Goal: Task Accomplishment & Management: Complete application form

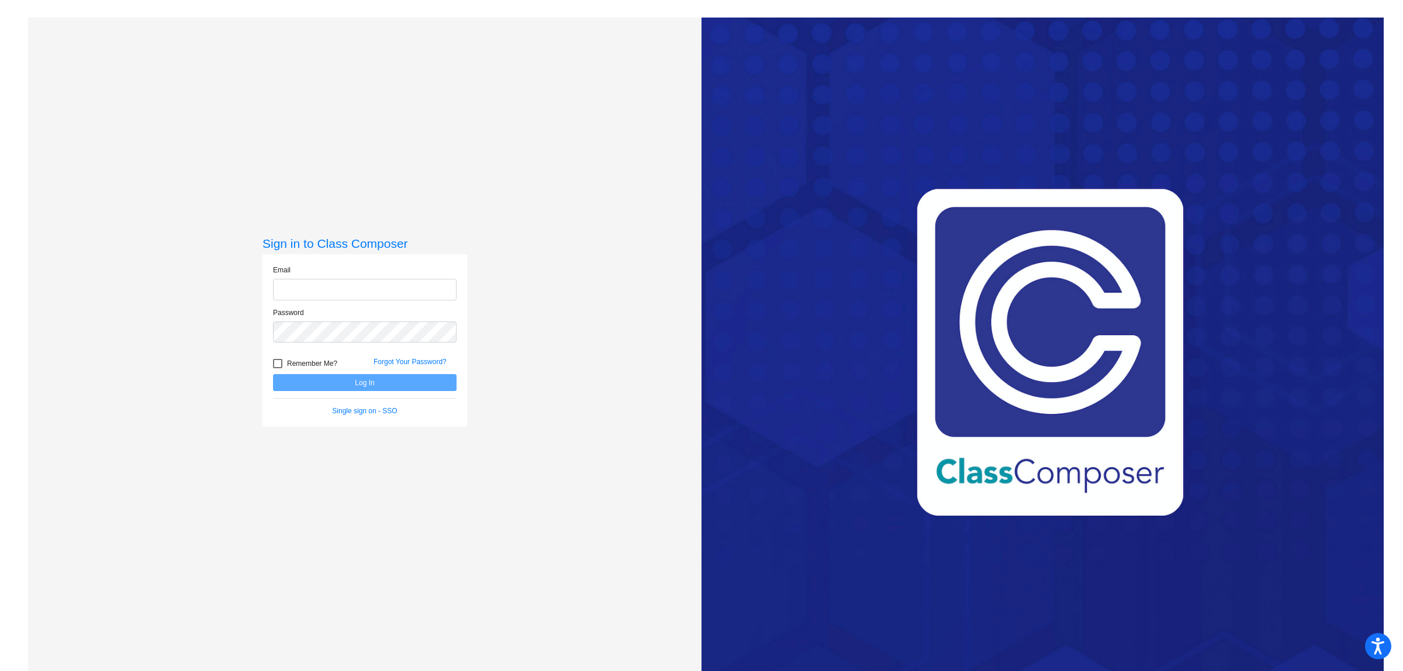
type input "[EMAIL_ADDRESS][DOMAIN_NAME]"
click at [358, 383] on button "Log In" at bounding box center [365, 382] width 184 height 17
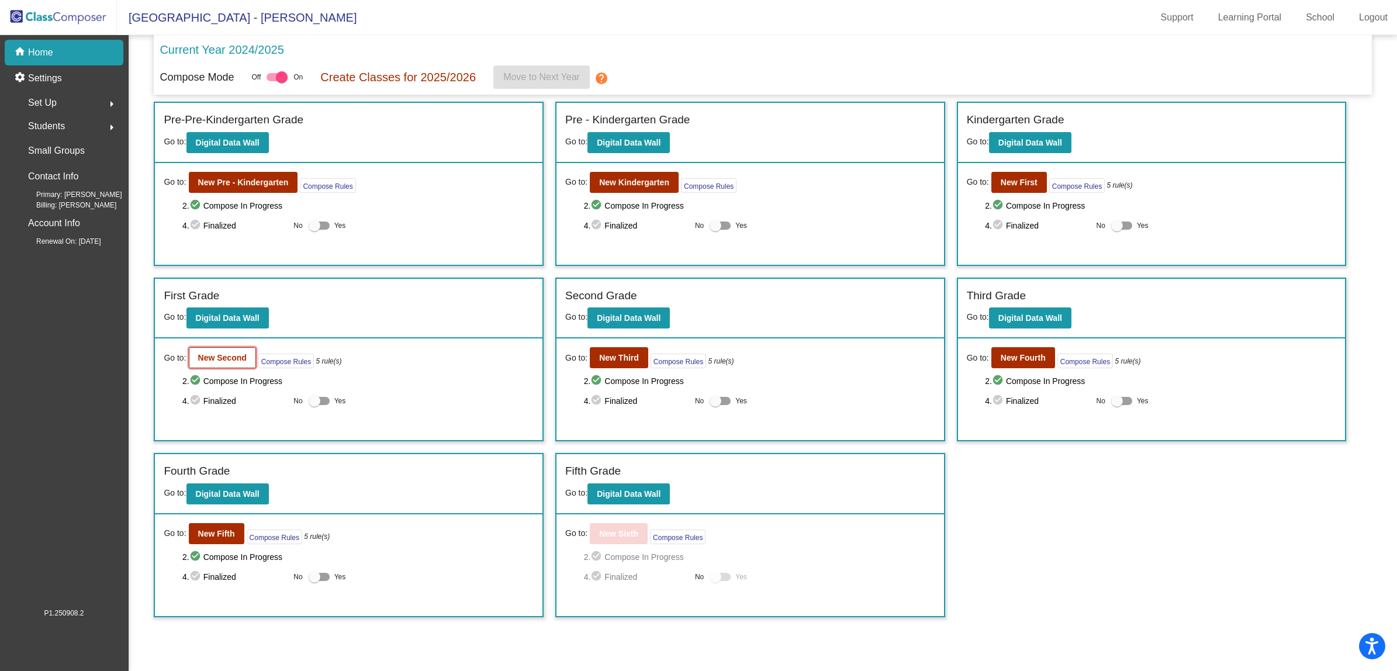
click at [203, 359] on b "New Second" at bounding box center [222, 357] width 49 height 9
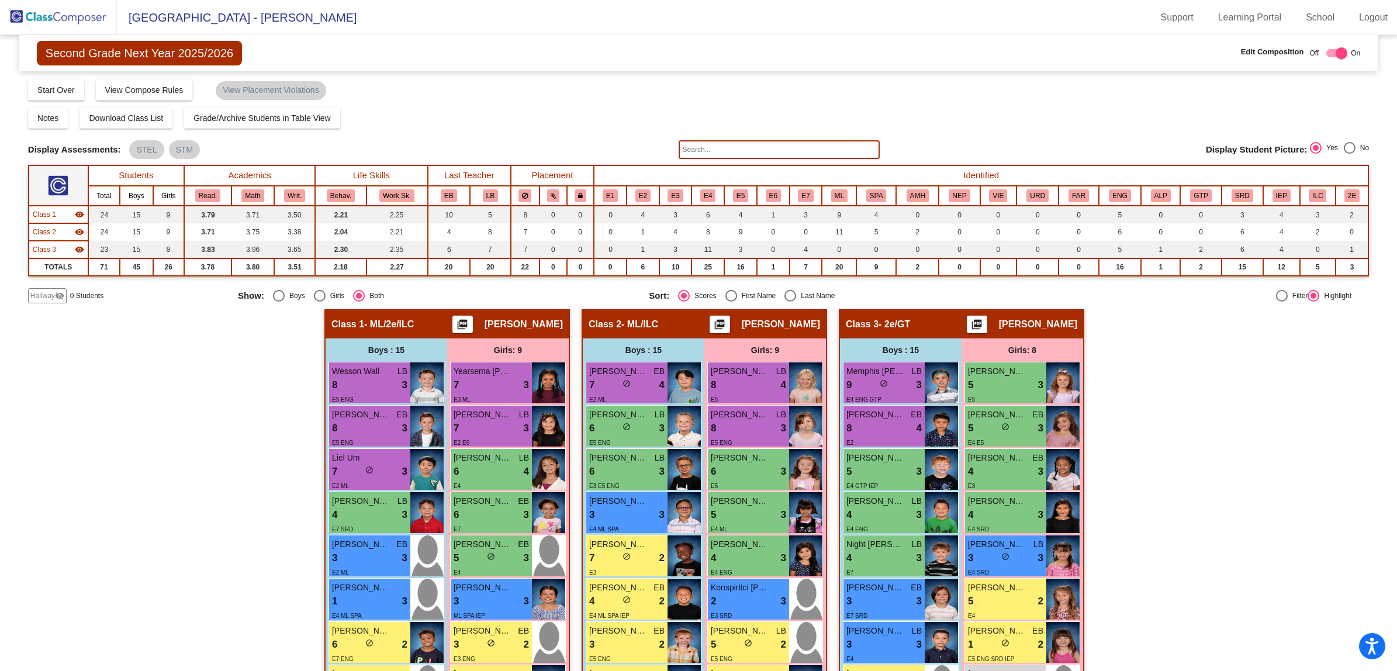
click at [1171, 335] on div "Hallway - Hallway Class picture_as_pdf Add Student First Name Last Name Student…" at bounding box center [698, 669] width 1341 height 720
click at [1203, 416] on div "Hallway - Hallway Class picture_as_pdf Add Student First Name Last Name Student…" at bounding box center [698, 669] width 1341 height 720
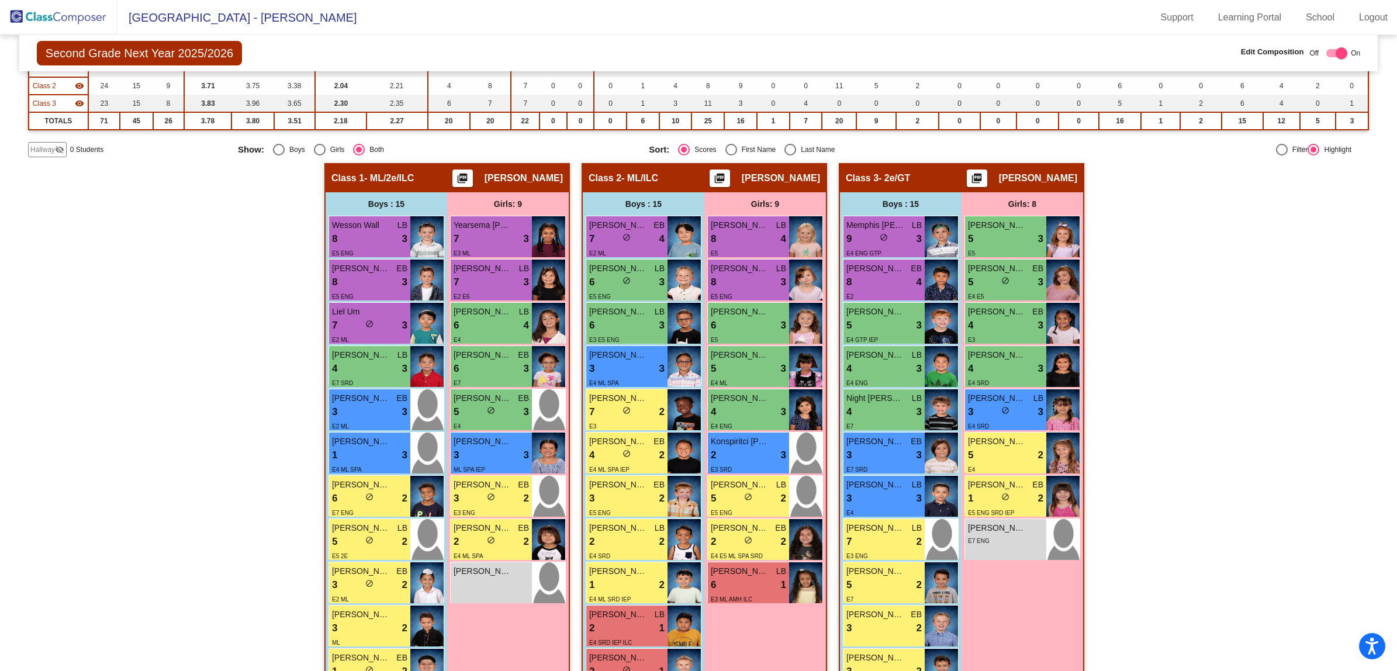
click at [74, 15] on img at bounding box center [58, 17] width 117 height 34
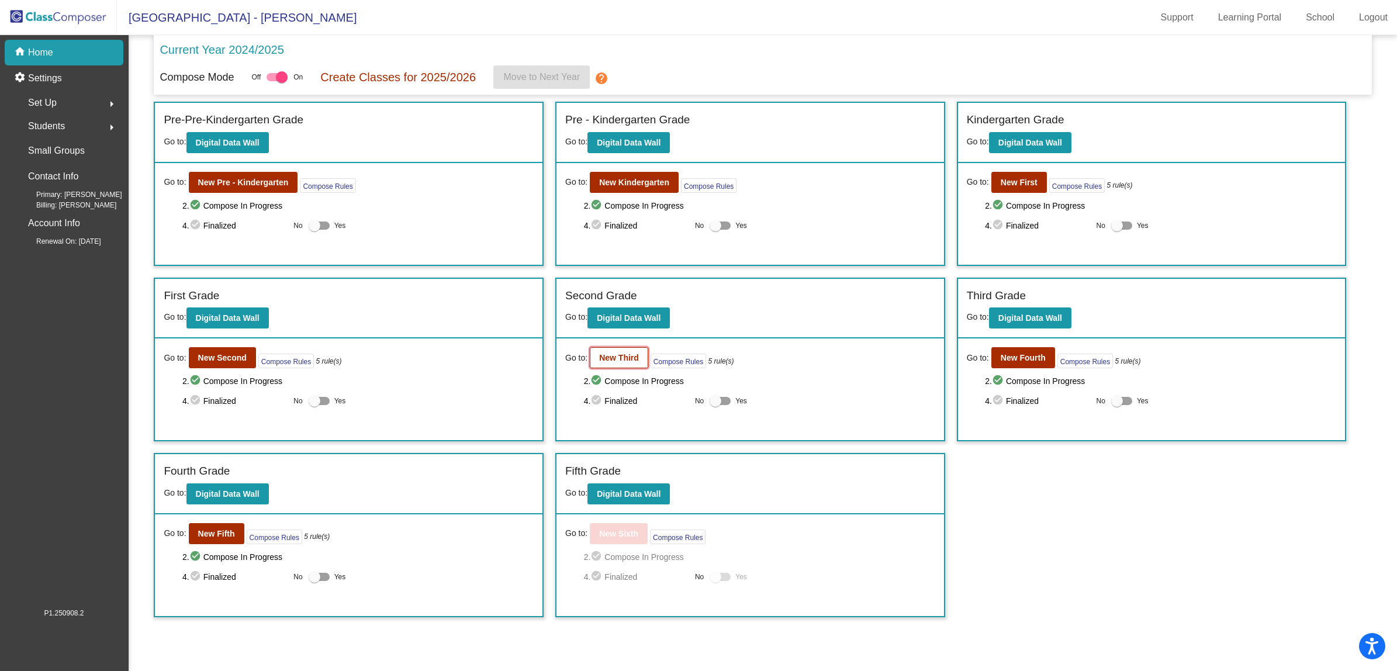
click at [623, 357] on b "New Third" at bounding box center [619, 357] width 40 height 9
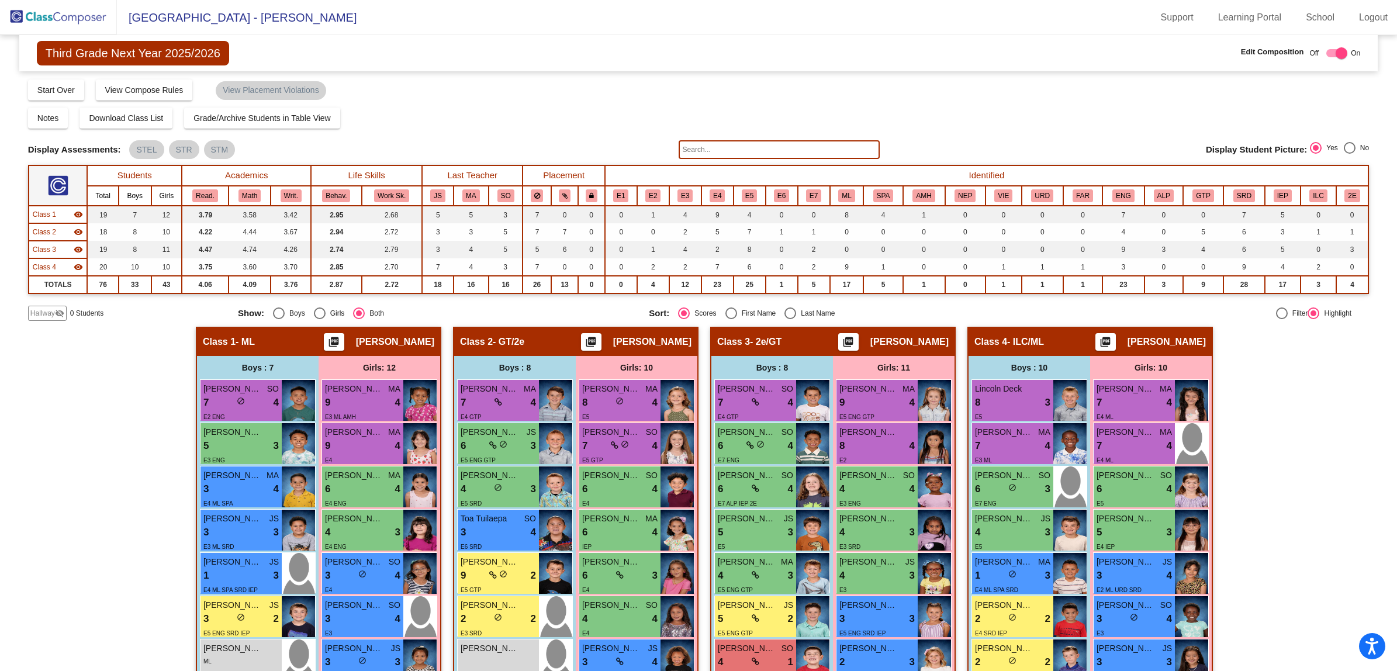
click at [36, 311] on span "Hallway" at bounding box center [42, 313] width 25 height 11
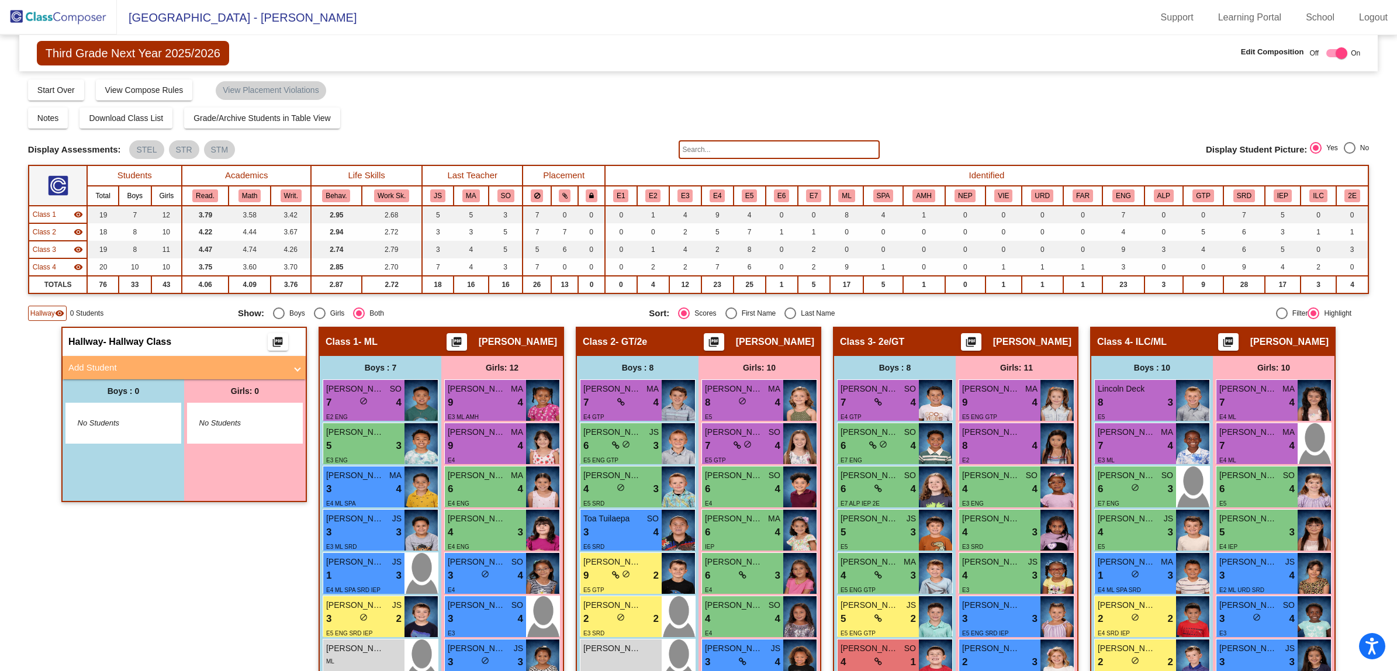
click at [79, 364] on mat-panel-title "Add Student" at bounding box center [176, 367] width 217 height 13
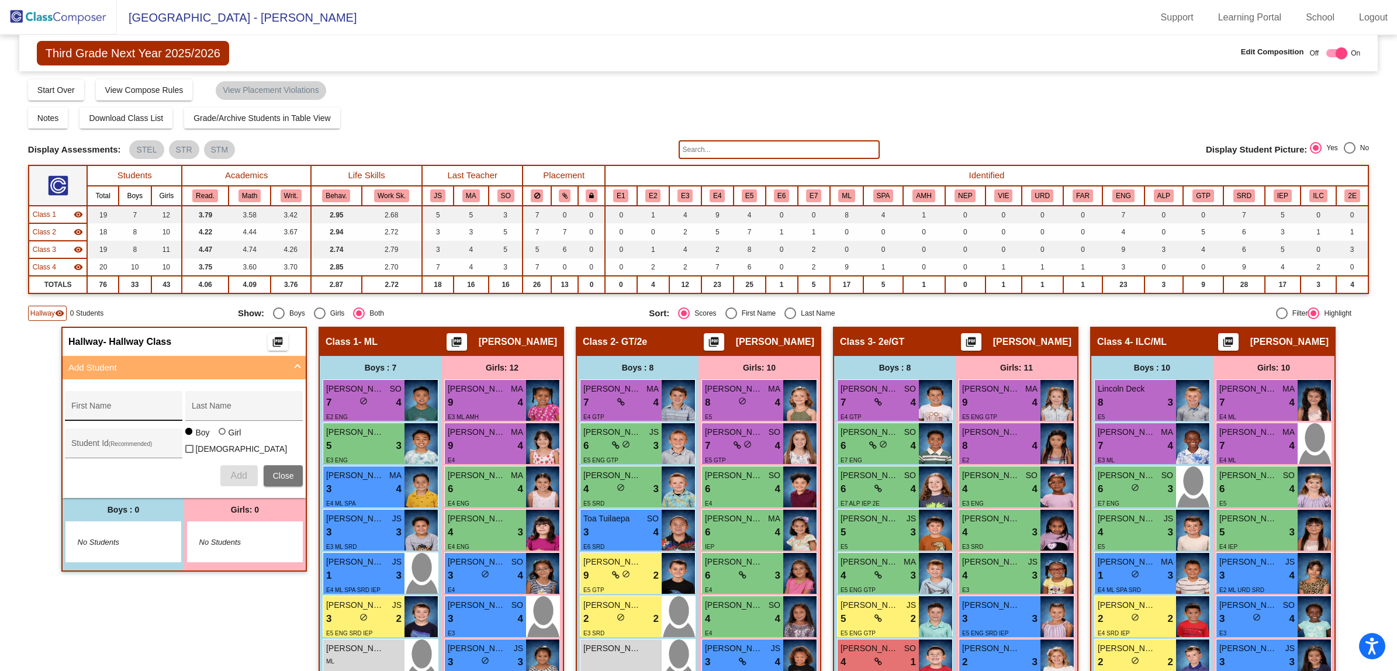
click at [96, 404] on div "First Name" at bounding box center [123, 409] width 105 height 24
type input "Sakiyah"
type input "[PERSON_NAME]"
type input "30039256"
click at [223, 436] on div at bounding box center [223, 432] width 9 height 9
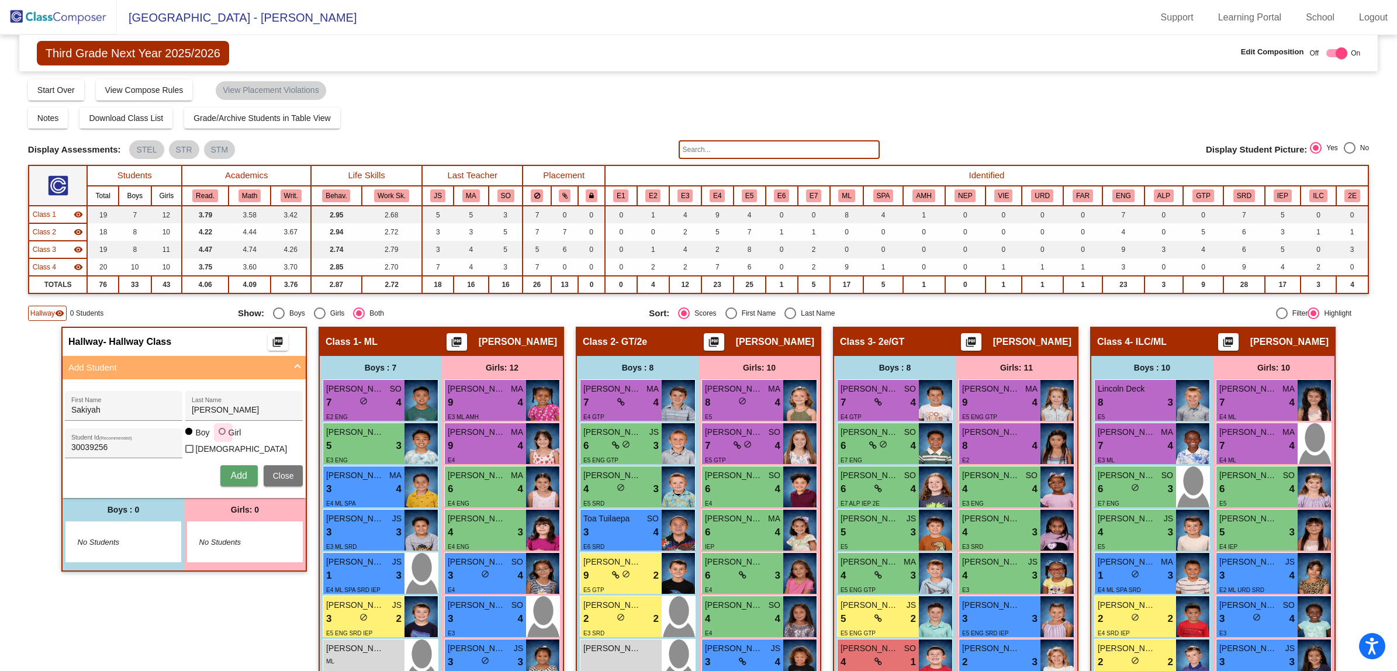
click at [223, 437] on input "Girl" at bounding box center [223, 437] width 1 height 1
radio input "true"
click at [238, 471] on span "Add" at bounding box center [238, 476] width 16 height 10
drag, startPoint x: 457, startPoint y: 104, endPoint x: 477, endPoint y: 123, distance: 28.1
click at [457, 106] on div "Display Scores for Years: [DATE] - [DATE] [DATE] - [DATE] Grade/Archive Student…" at bounding box center [698, 199] width 1341 height 243
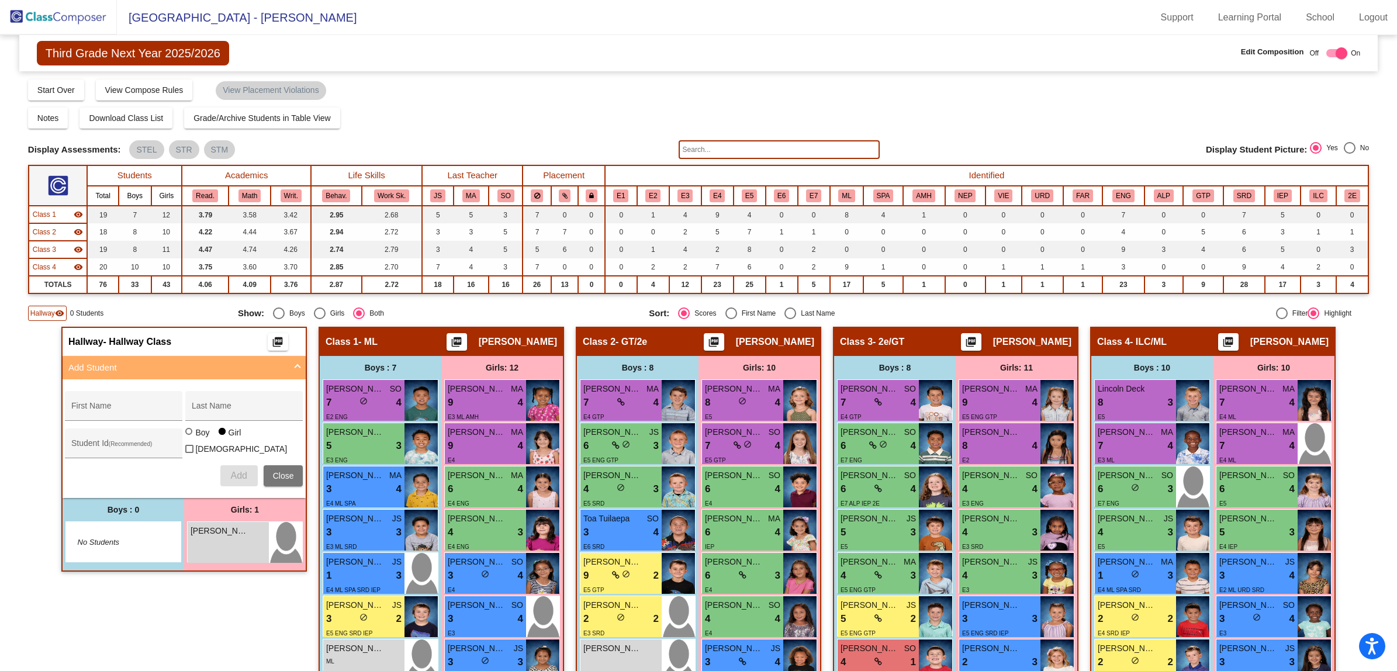
click at [521, 101] on div "Compose Start Over Submit Classes Compose has been submitted Check for Incomple…" at bounding box center [698, 89] width 1341 height 22
